Goal: Task Accomplishment & Management: Manage account settings

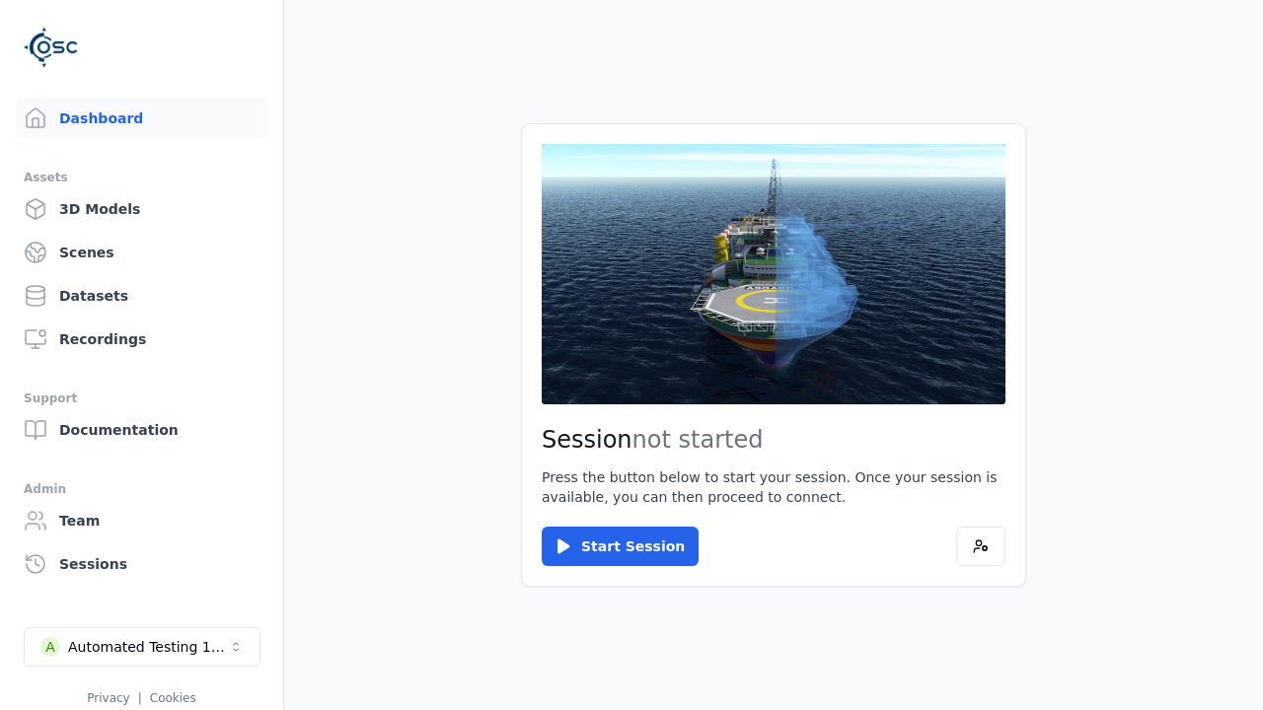
click at [141, 209] on link "3D Models" at bounding box center [142, 208] width 252 height 39
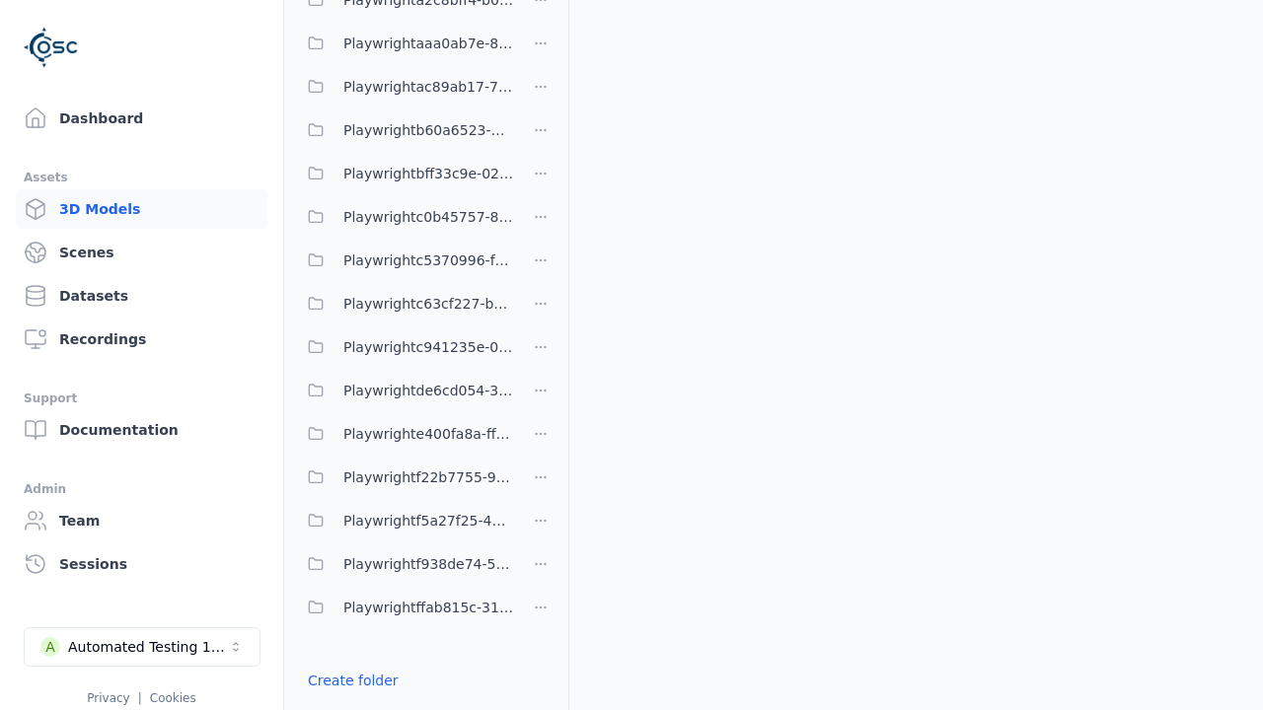
click at [352, 681] on link "Create folder" at bounding box center [353, 681] width 91 height 20
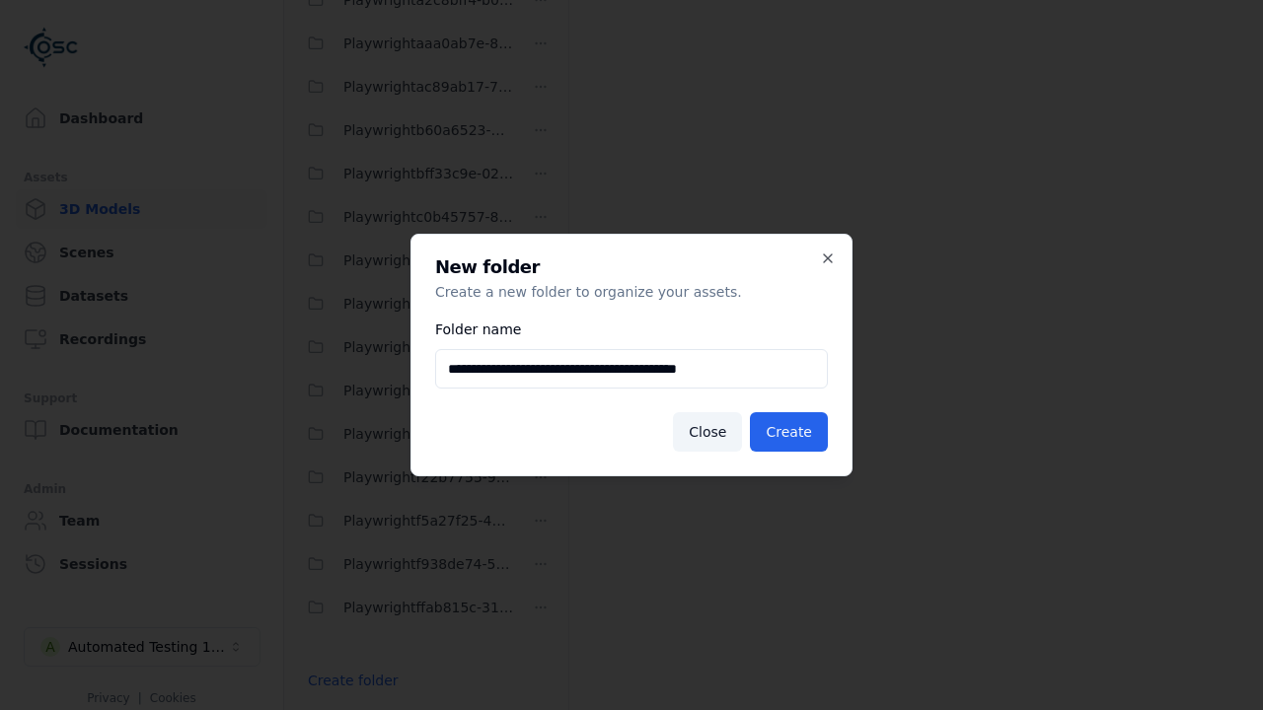
type input "**********"
click at [788, 432] on button "Create" at bounding box center [789, 431] width 78 height 39
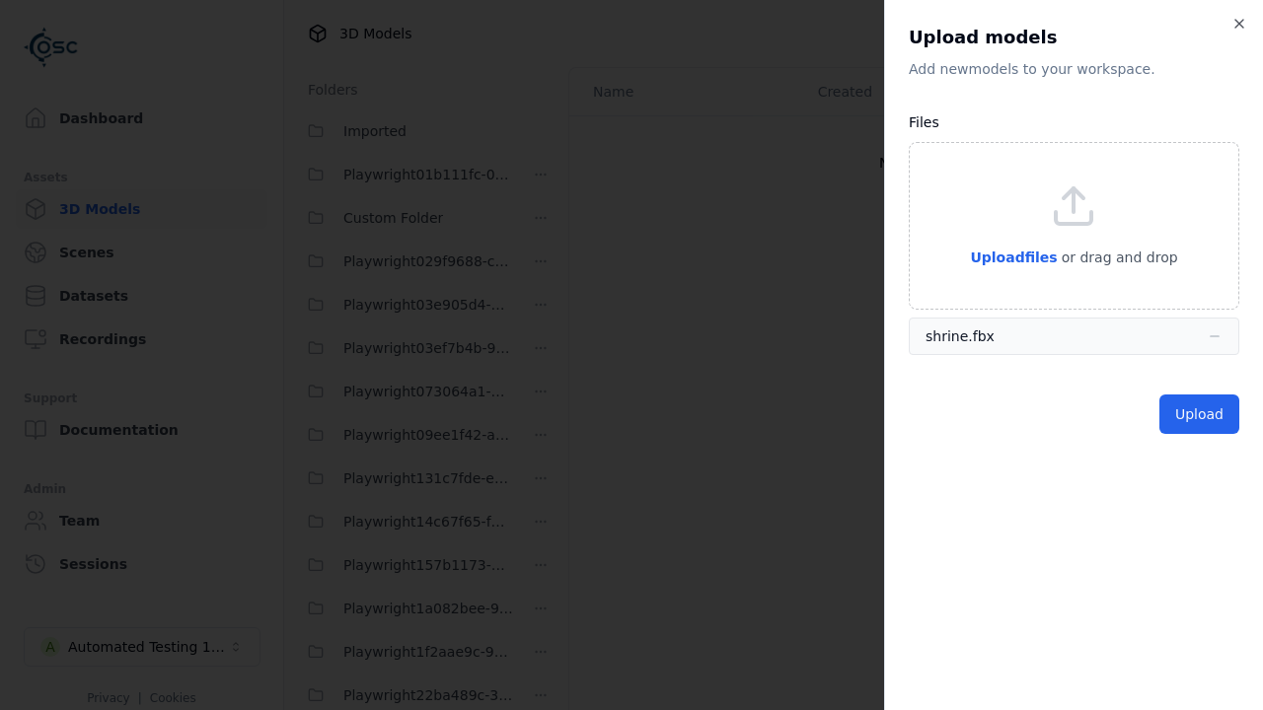
click at [1198, 414] on button "Upload" at bounding box center [1199, 414] width 80 height 39
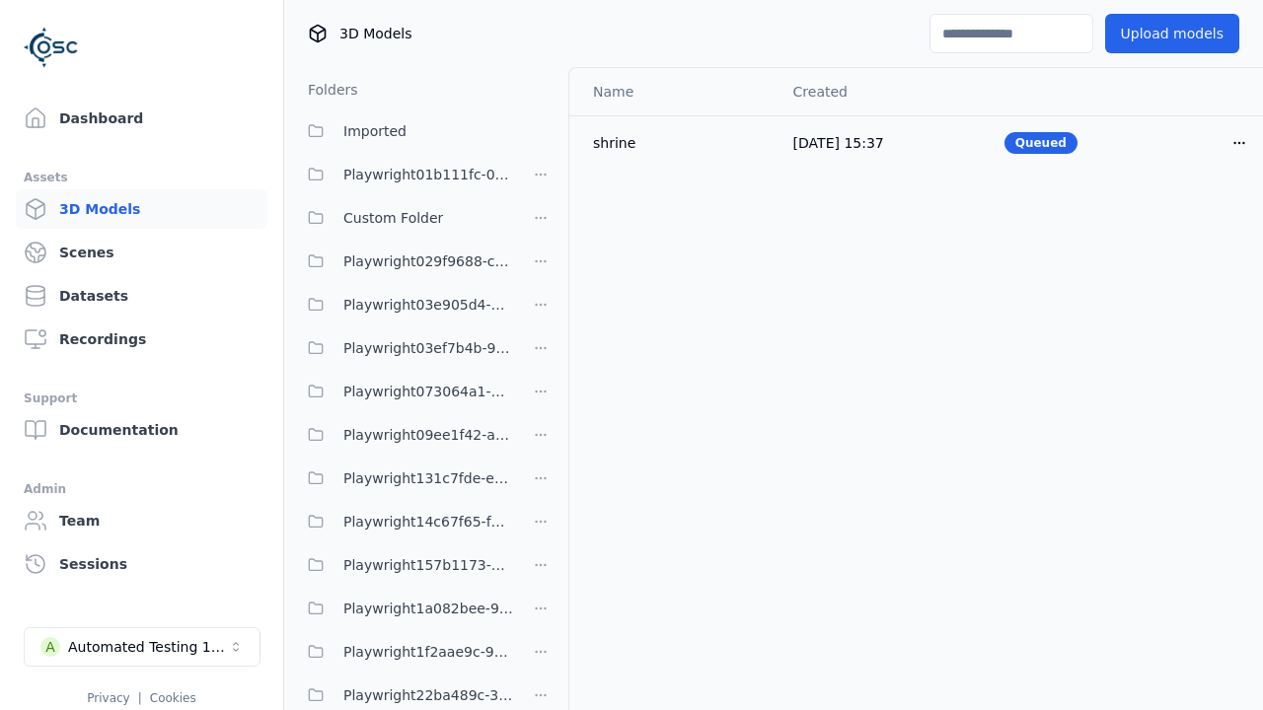
click at [1239, 142] on html "Support Dashboard Assets 3D Models Scenes Datasets Recordings Support Documenta…" at bounding box center [631, 355] width 1263 height 710
click at [1196, 219] on div "Delete" at bounding box center [1195, 219] width 116 height 32
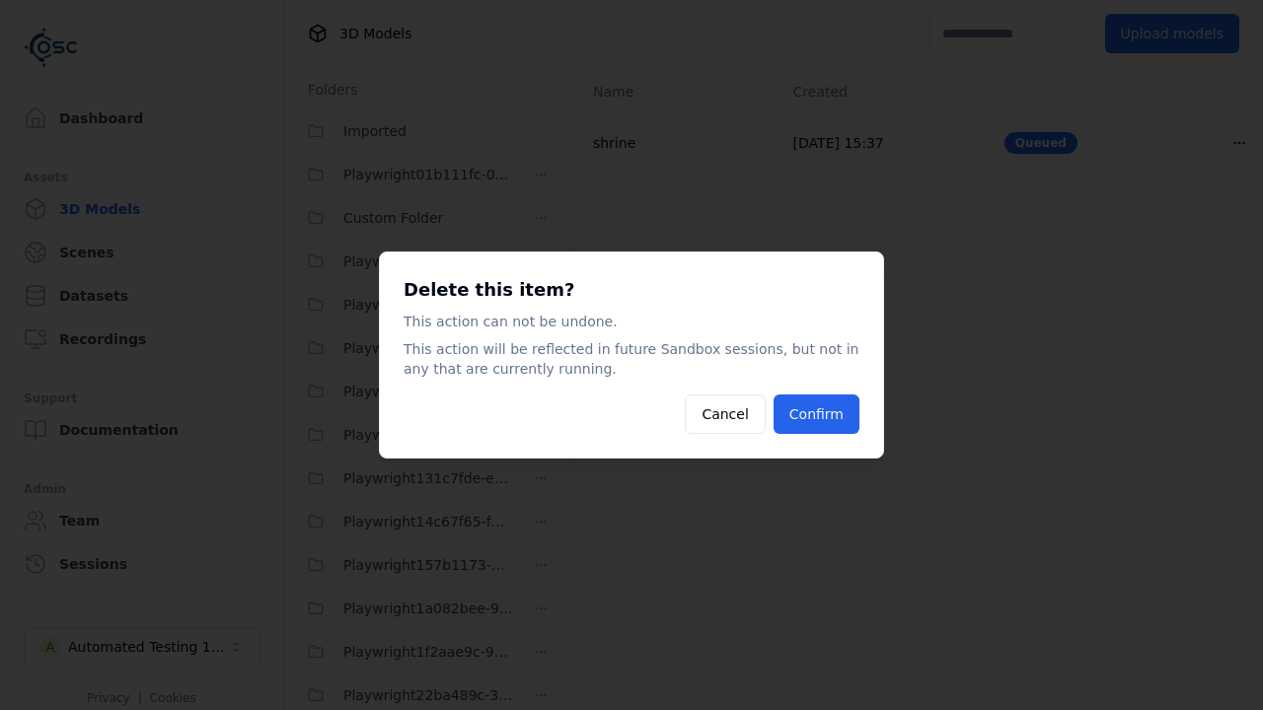
click at [816, 414] on button "Confirm" at bounding box center [816, 414] width 86 height 39
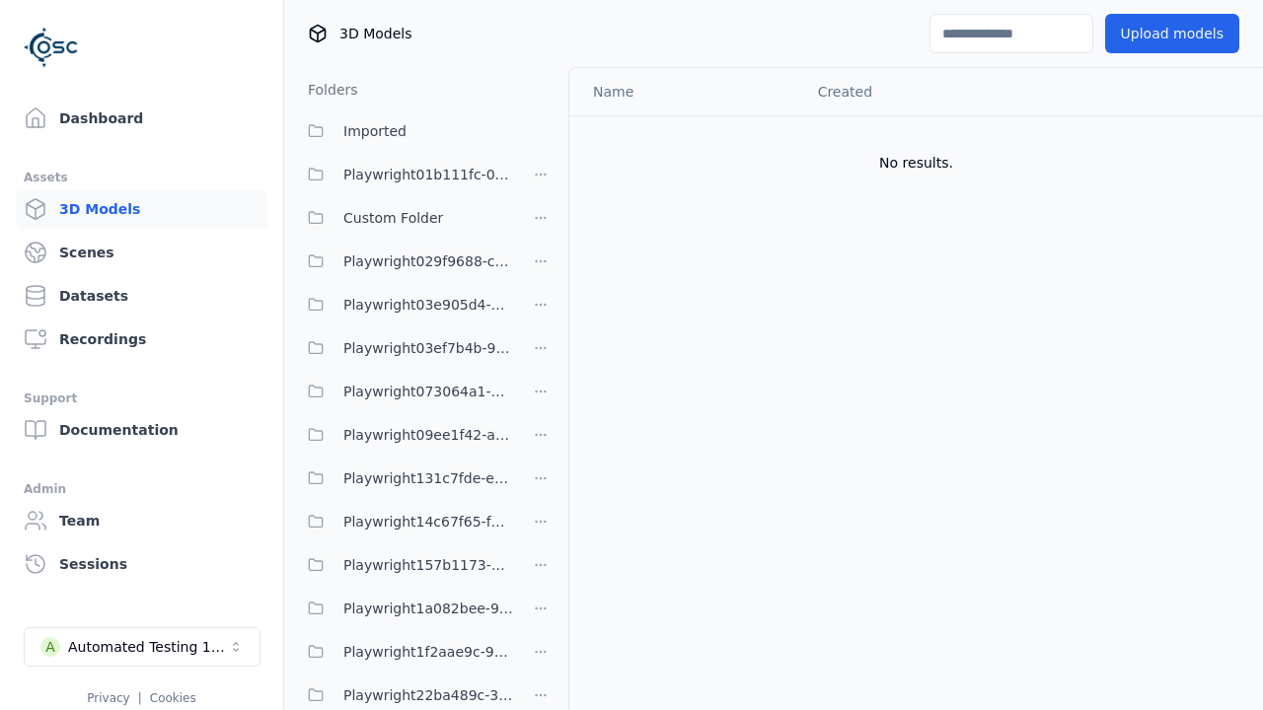
click at [541, 355] on html "Support Dashboard Assets 3D Models Scenes Datasets Recordings Support Documenta…" at bounding box center [631, 355] width 1263 height 710
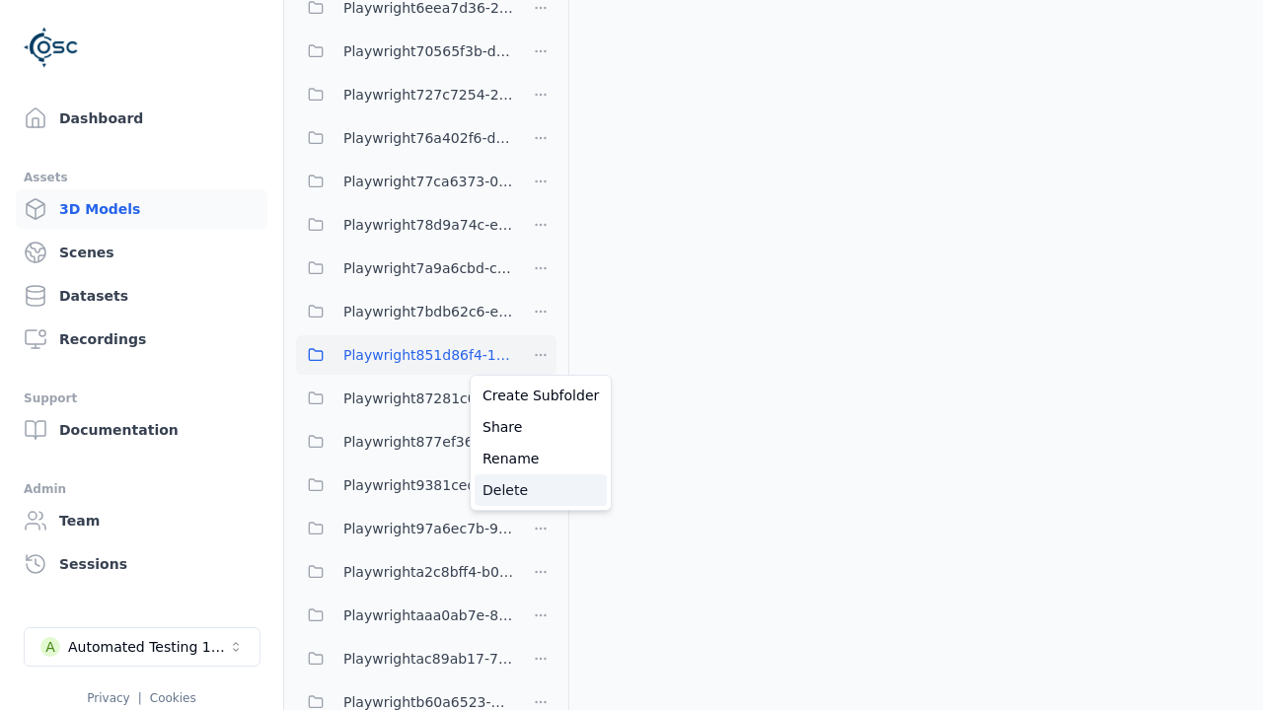
click at [541, 490] on div "Delete" at bounding box center [540, 490] width 132 height 32
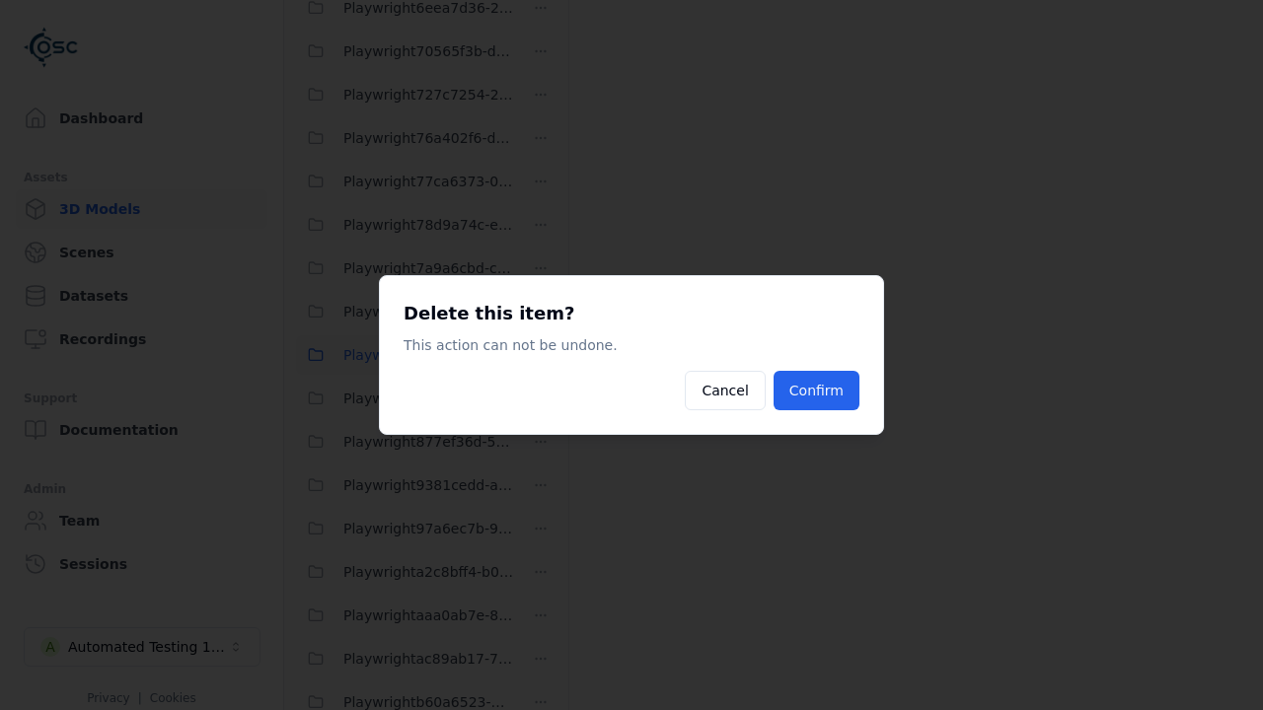
click at [816, 391] on button "Confirm" at bounding box center [816, 390] width 86 height 39
